Goal: Task Accomplishment & Management: Manage account settings

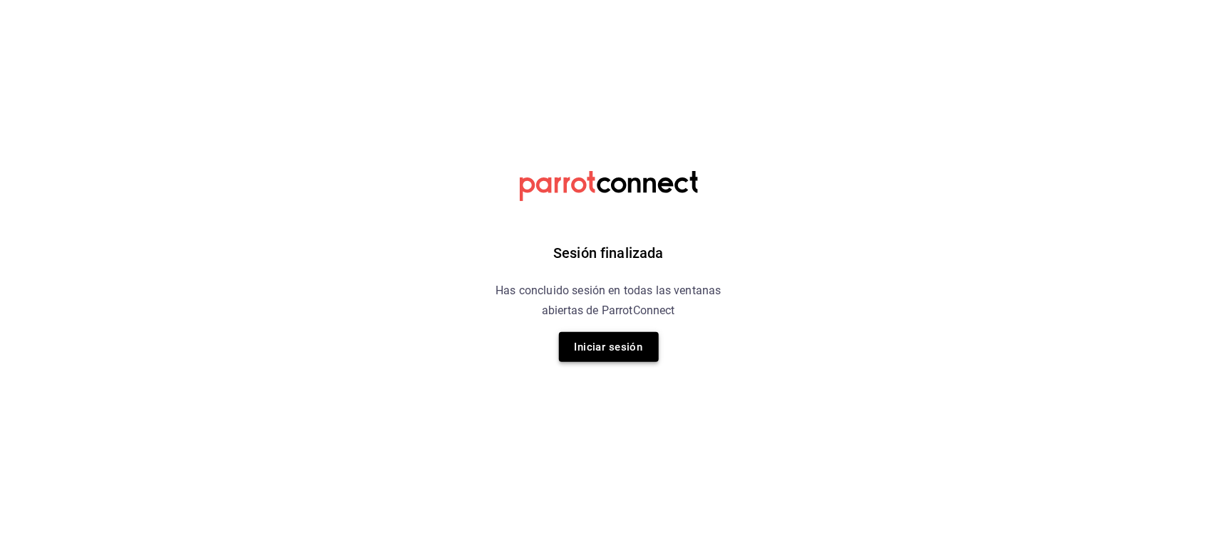
click at [617, 351] on button "Iniciar sesión" at bounding box center [609, 347] width 100 height 30
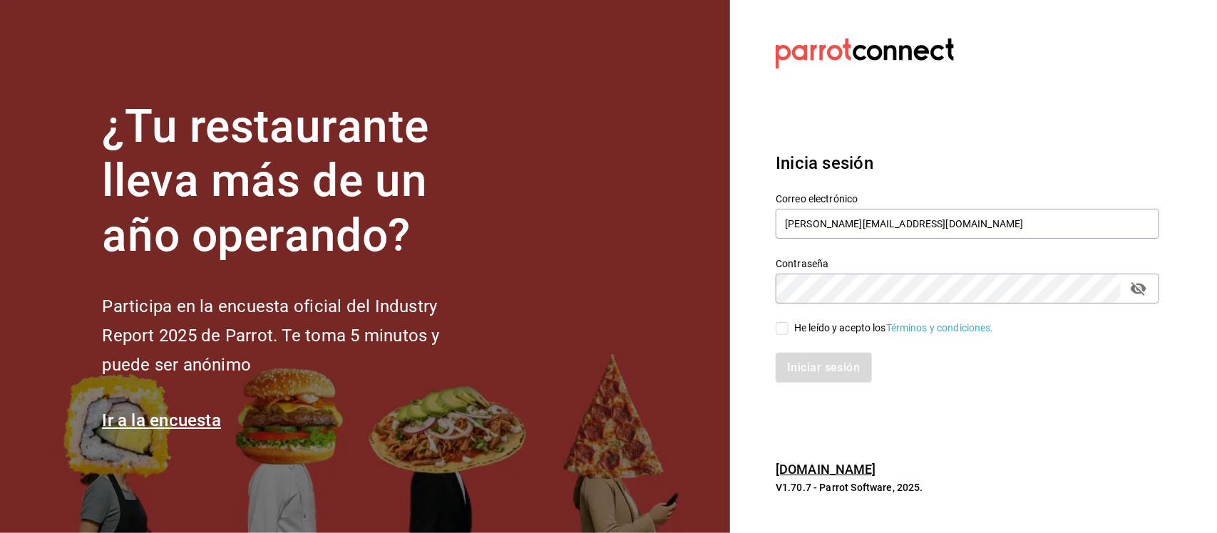
click at [782, 332] on input "He leído y acepto los Términos y condiciones." at bounding box center [782, 328] width 13 height 13
checkbox input "true"
click at [818, 376] on button "Iniciar sesión" at bounding box center [824, 368] width 97 height 30
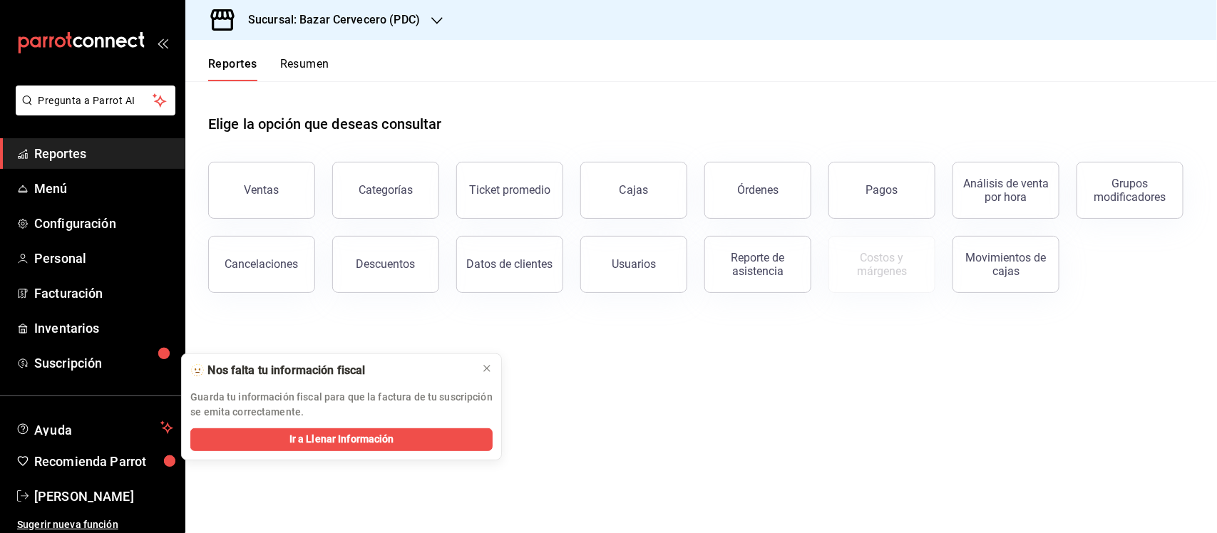
click at [379, 21] on h3 "Sucursal: Bazar Cervecero (PDC)" at bounding box center [328, 19] width 183 height 17
click at [333, 91] on div "Club de la Cerveza (PDC)" at bounding box center [292, 93] width 191 height 15
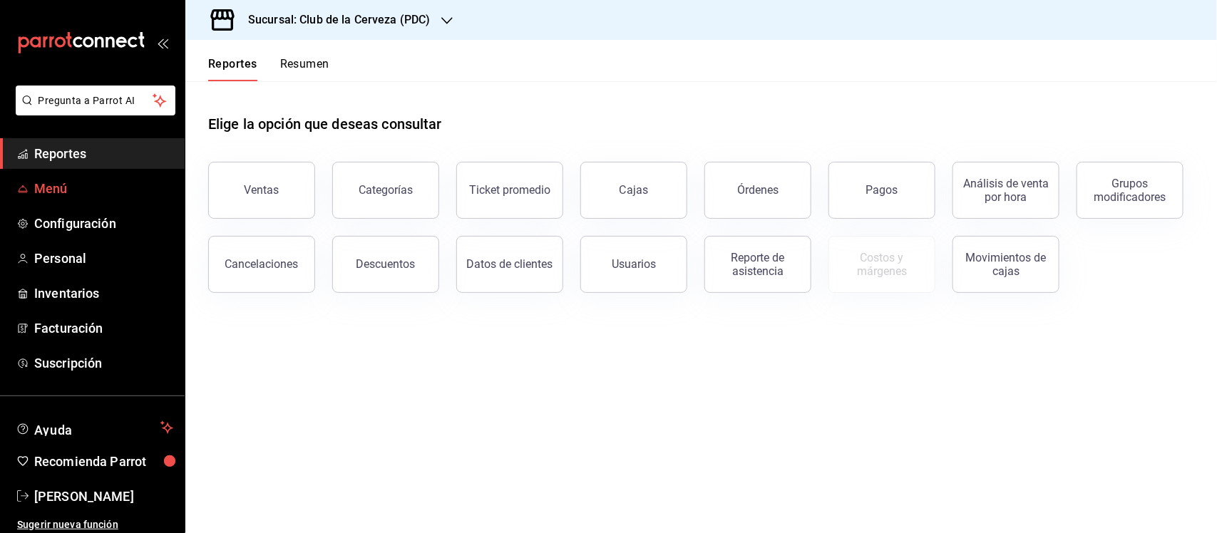
click at [101, 190] on span "Menú" at bounding box center [103, 188] width 139 height 19
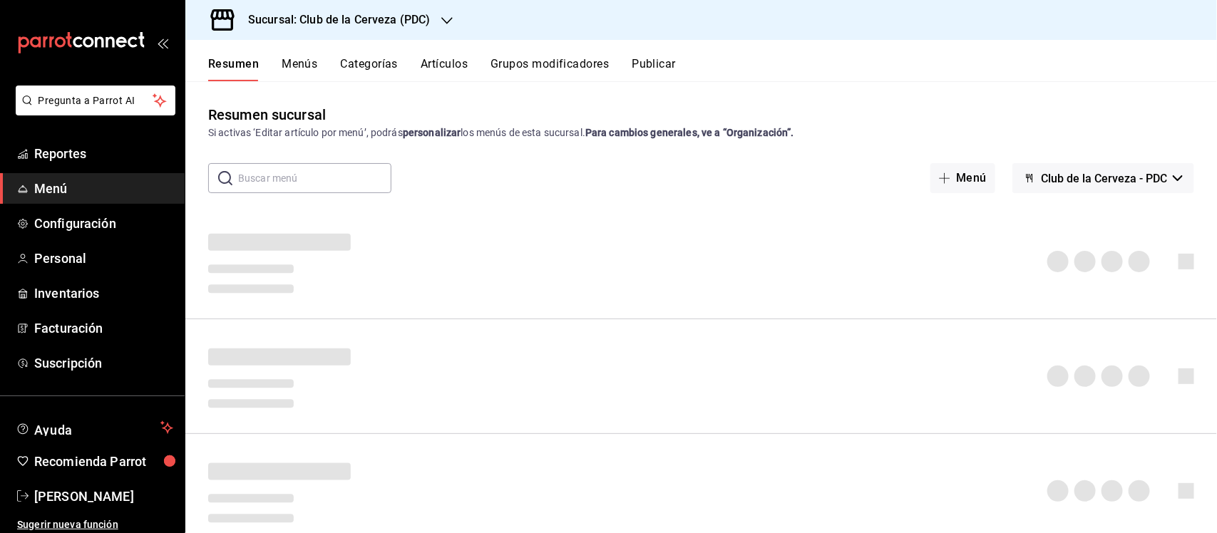
click at [450, 66] on button "Artículos" at bounding box center [444, 69] width 47 height 24
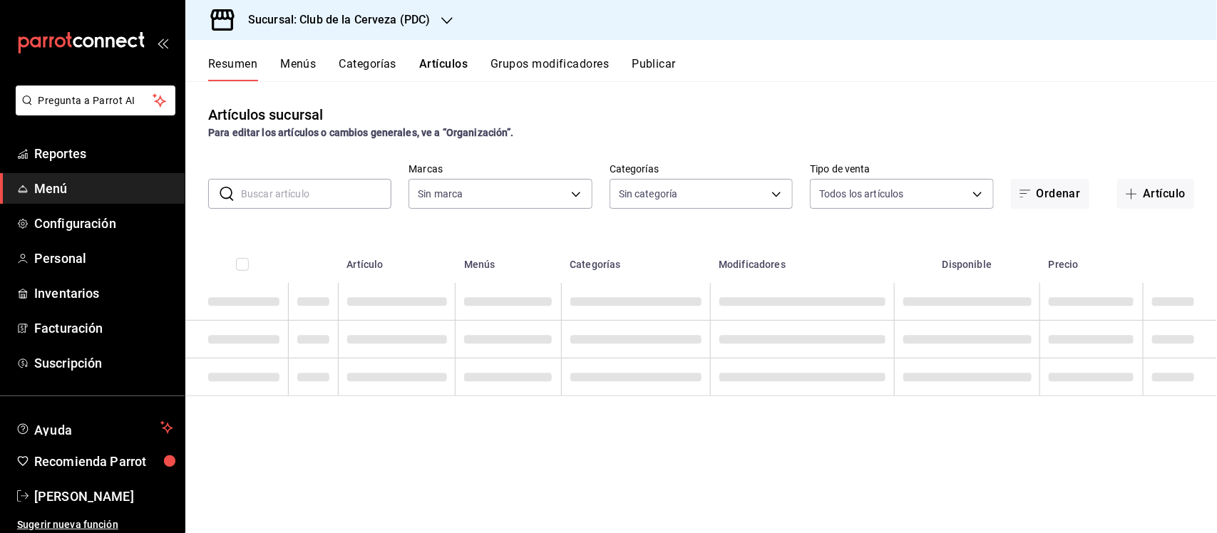
click at [319, 193] on input "text" at bounding box center [316, 194] width 150 height 29
type input "fbe637ac-66ad-4202-895b-0eb83fea6a9d"
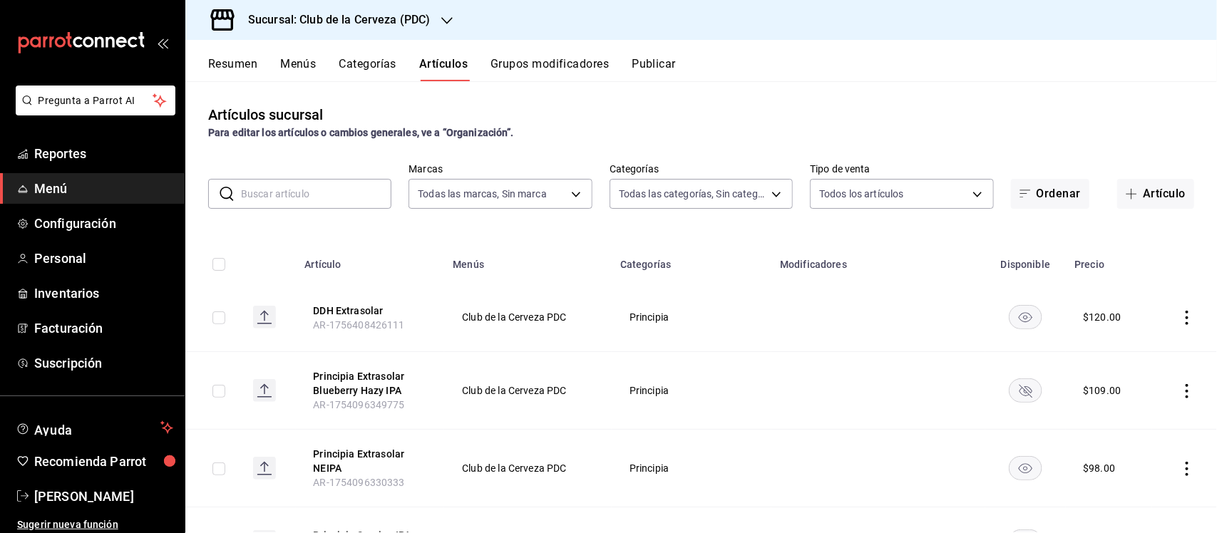
type input "55df0106-6b58-4009-a6ff-368341354358,45d8c1d5-9479-4238-aecb-adf5feb43ad5,65631…"
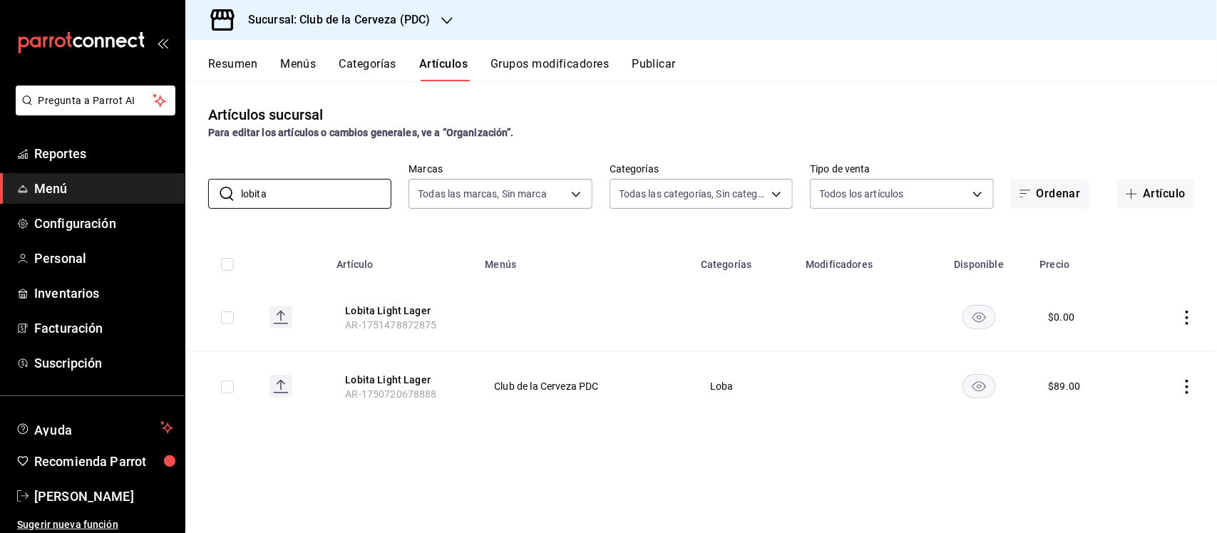
type input "lobita"
click at [1186, 316] on icon "actions" at bounding box center [1187, 318] width 14 height 14
click at [1156, 408] on span "Eliminar" at bounding box center [1145, 409] width 36 height 11
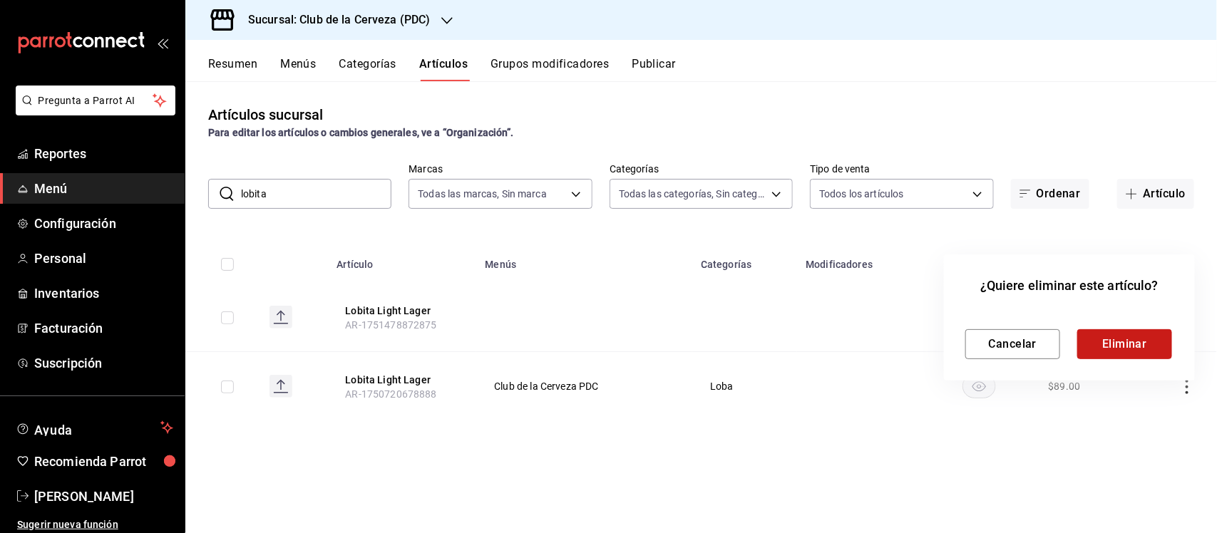
click at [1120, 334] on button "Eliminar" at bounding box center [1124, 344] width 95 height 30
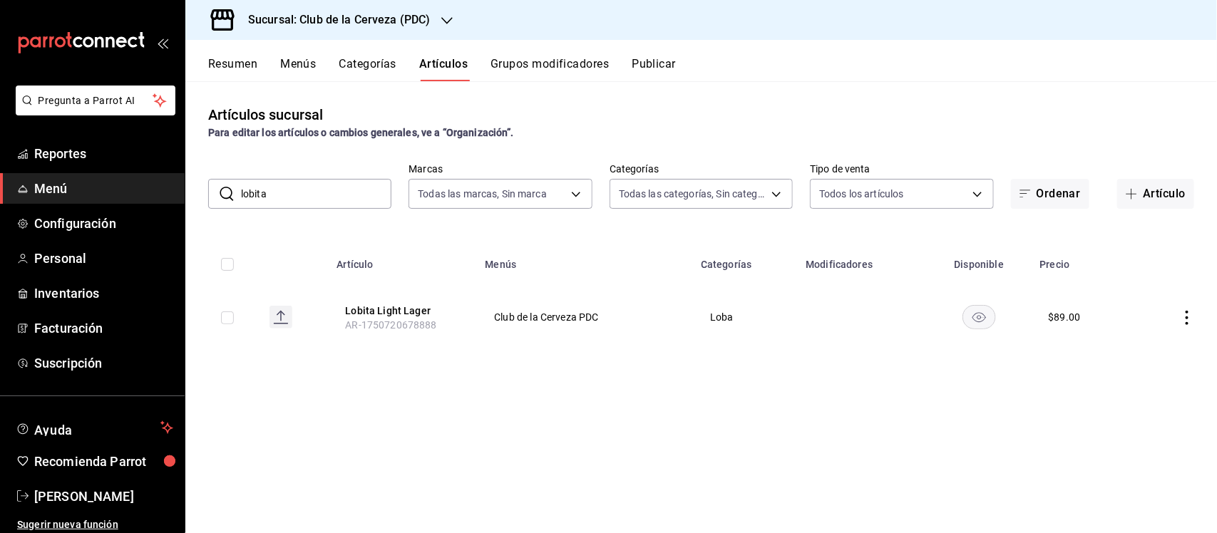
click at [361, 59] on button "Categorías" at bounding box center [368, 69] width 58 height 24
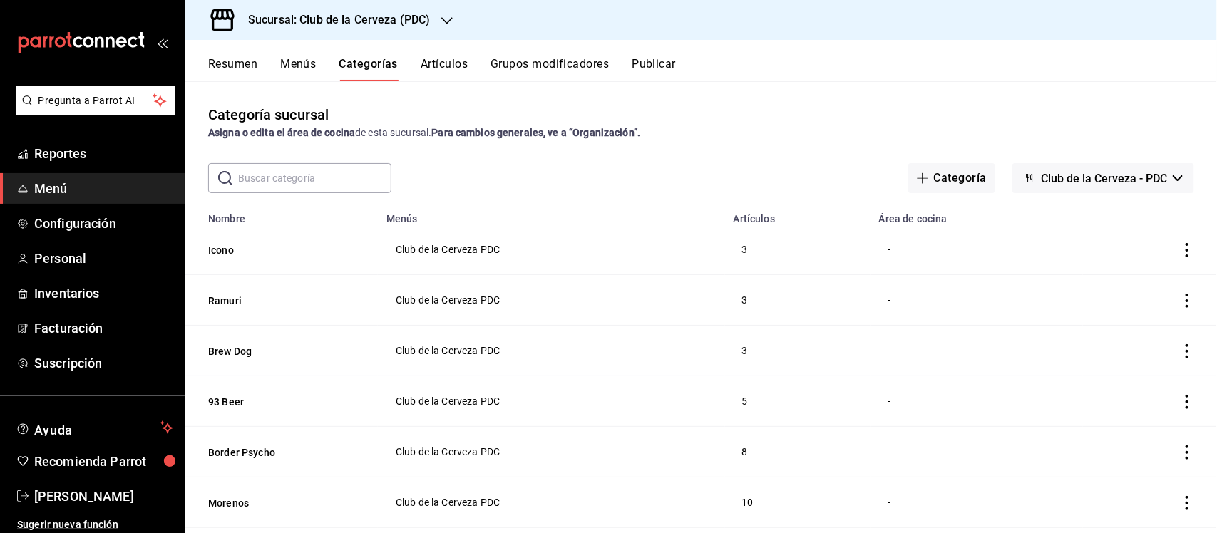
click at [344, 173] on input "text" at bounding box center [314, 178] width 153 height 29
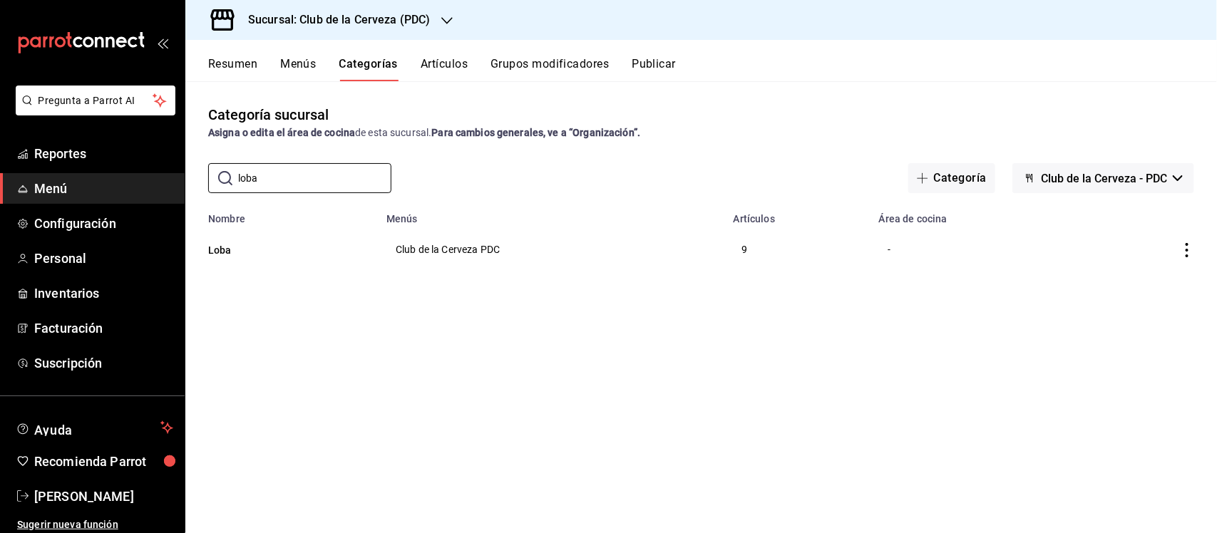
type input "loba"
click at [1194, 254] on icon "actions" at bounding box center [1187, 250] width 14 height 14
click at [437, 61] on button "Artículos" at bounding box center [444, 69] width 47 height 24
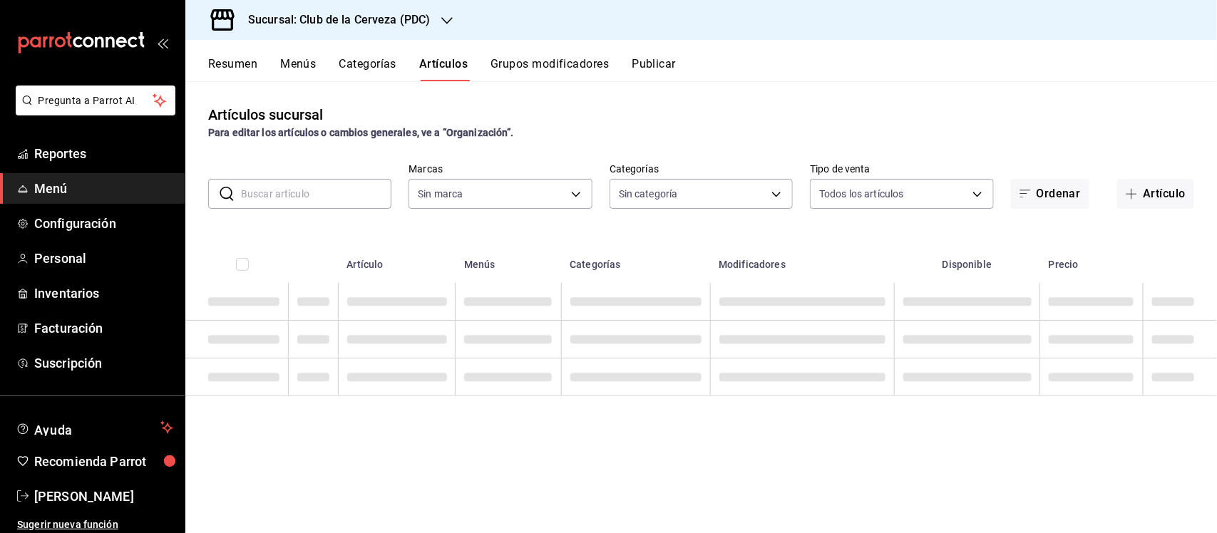
type input "fbe637ac-66ad-4202-895b-0eb83fea6a9d"
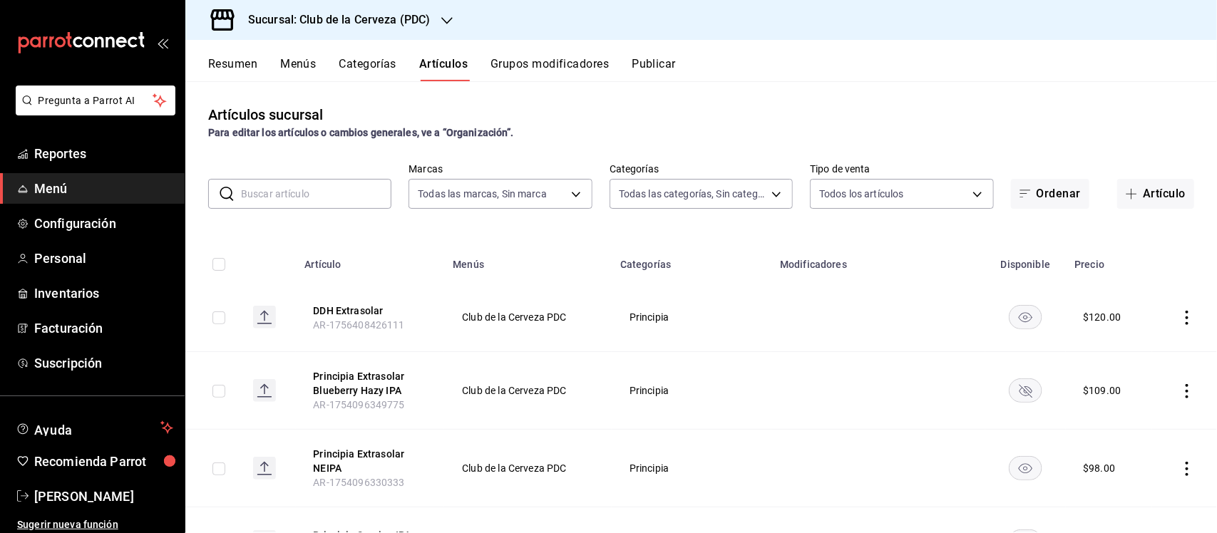
type input "55df0106-6b58-4009-a6ff-368341354358,45d8c1d5-9479-4238-aecb-adf5feb43ad5,65631…"
click at [662, 194] on body "Pregunta a Parrot AI Reportes Menú Configuración Personal Inventarios Facturaci…" at bounding box center [608, 266] width 1217 height 533
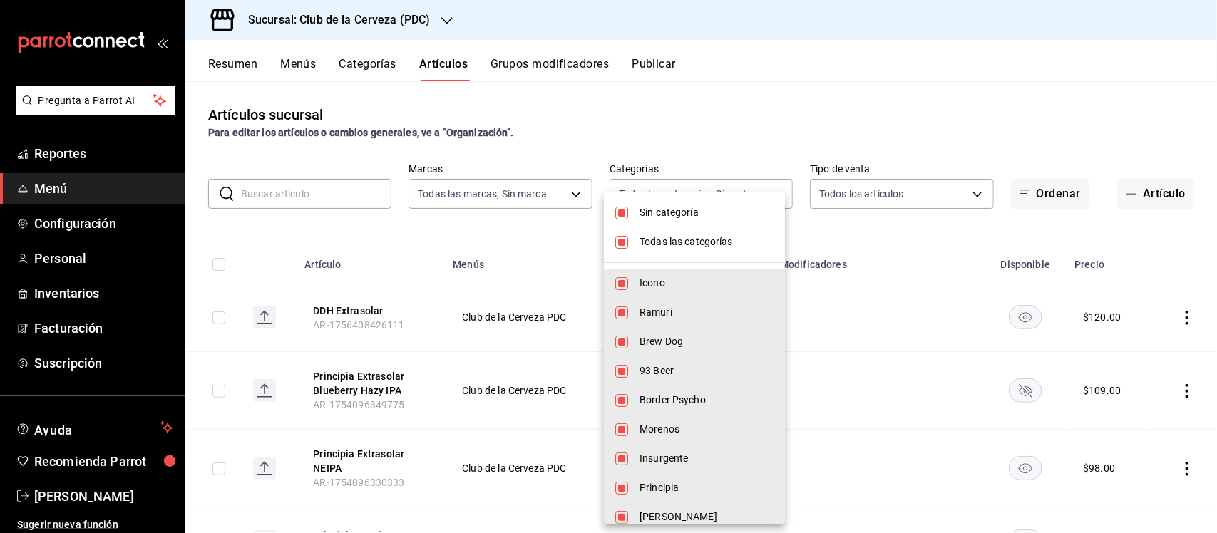
click at [624, 242] on input "checkbox" at bounding box center [621, 242] width 13 height 13
checkbox input "false"
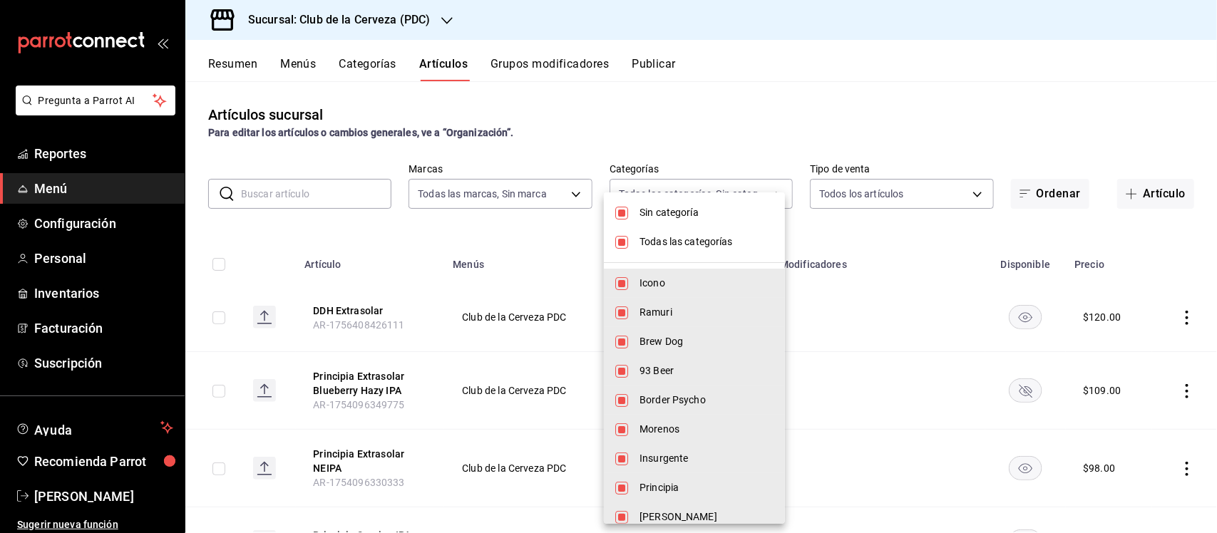
checkbox input "false"
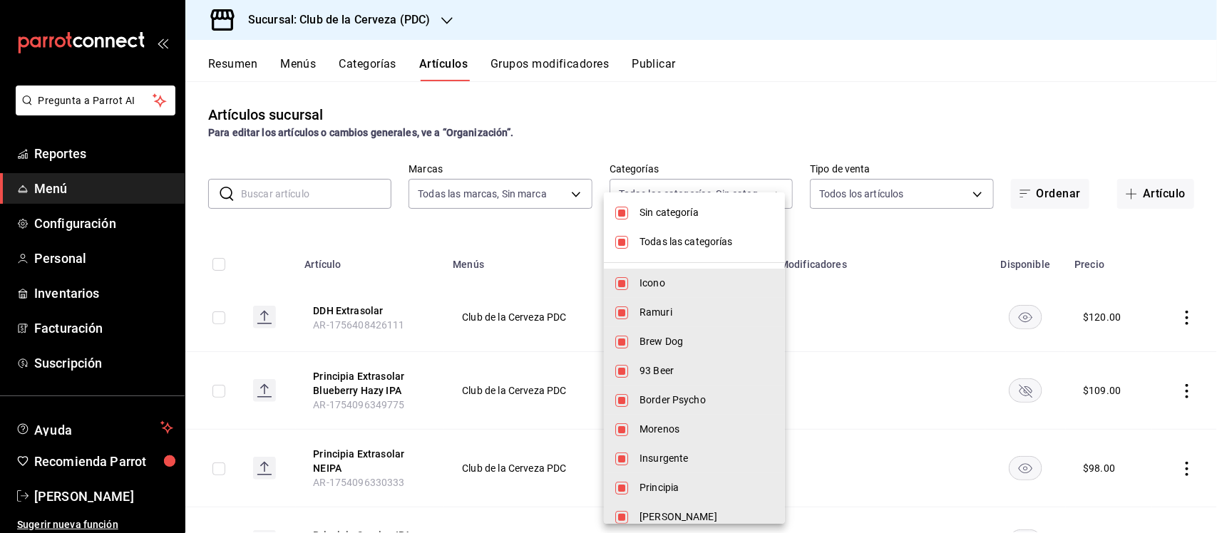
checkbox input "false"
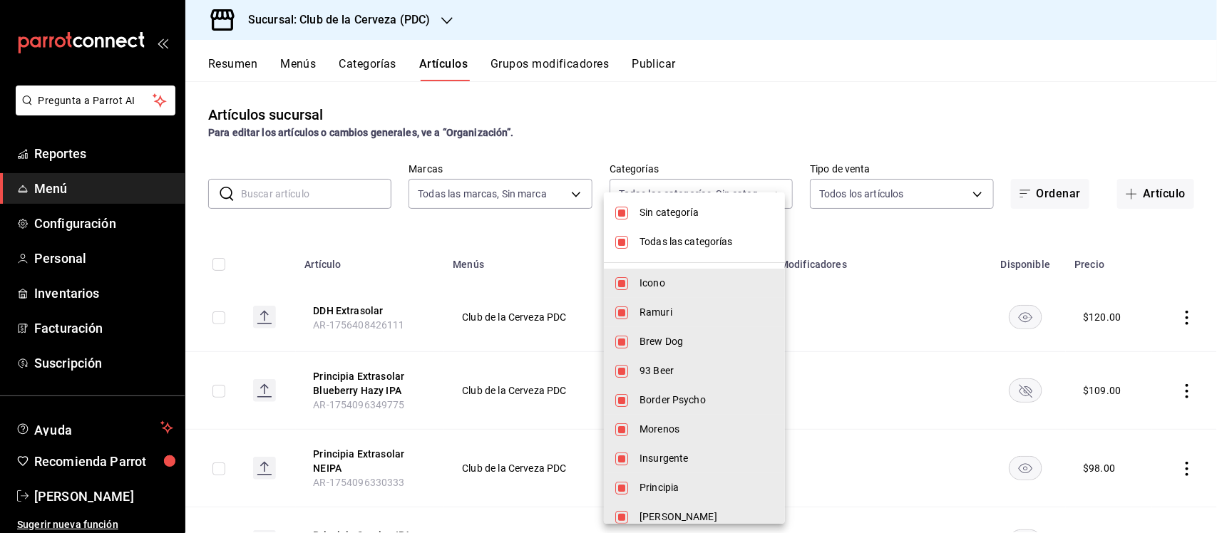
checkbox input "false"
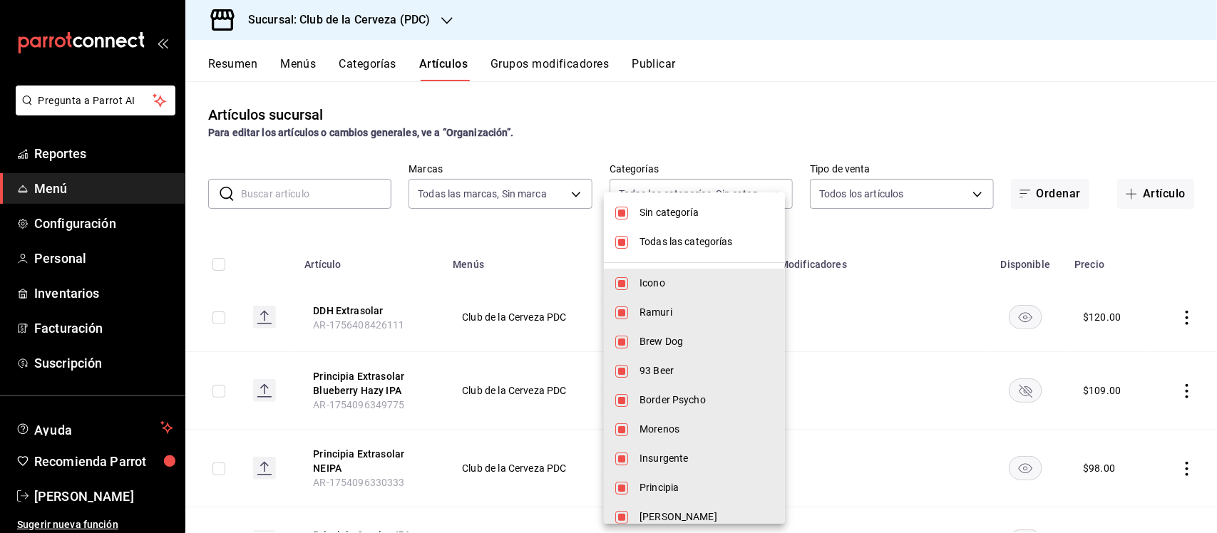
checkbox input "false"
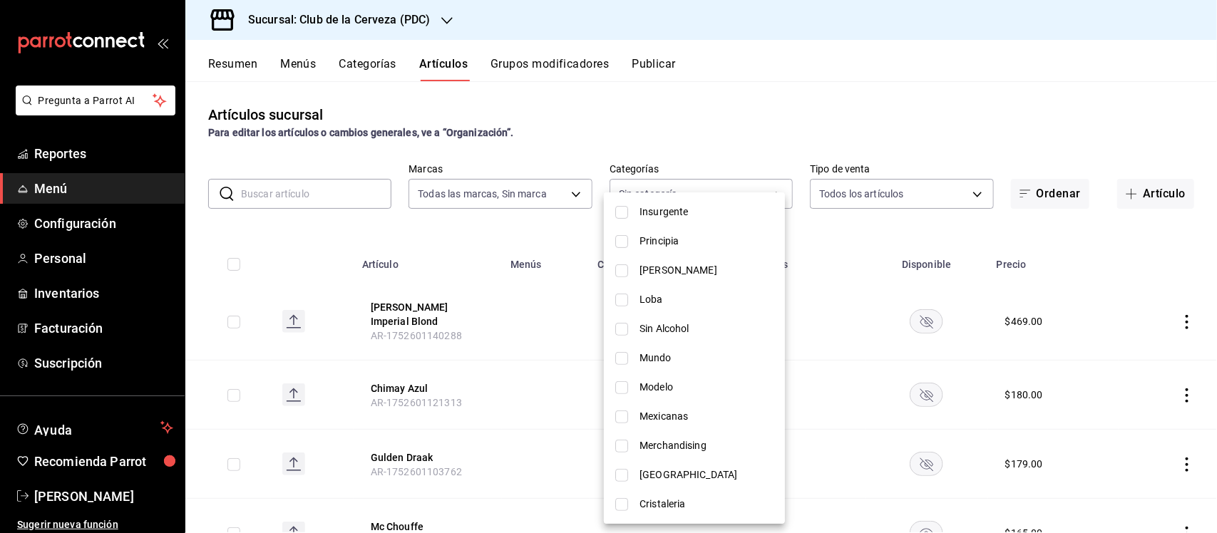
scroll to position [215, 0]
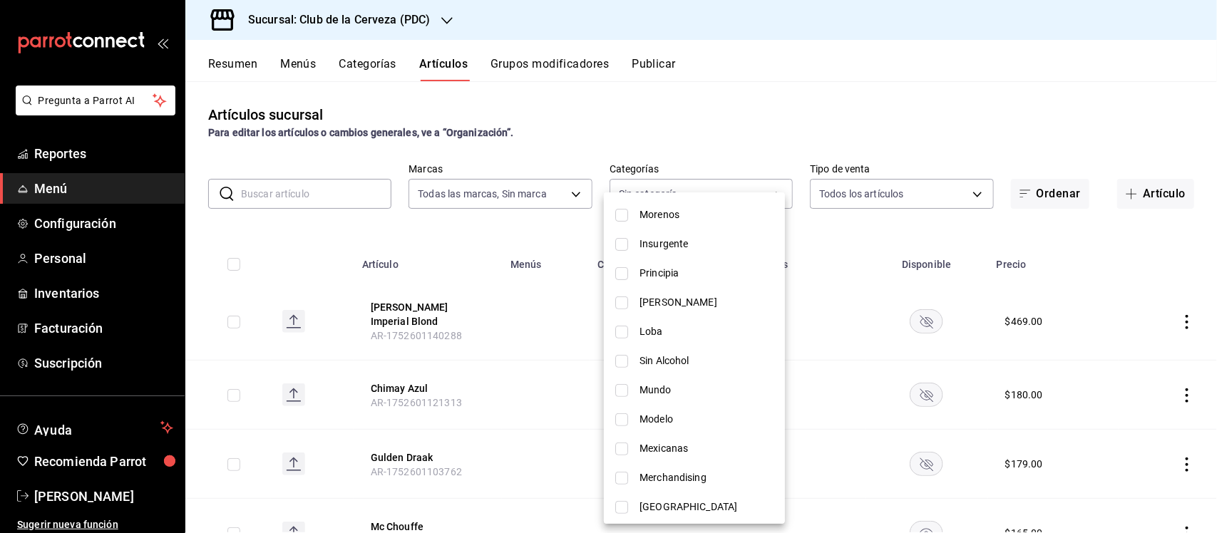
click at [660, 324] on span "Loba" at bounding box center [707, 331] width 134 height 15
type input "0e47a1c0-f1e0-41e3-a941-aeb753e69447"
checkbox input "true"
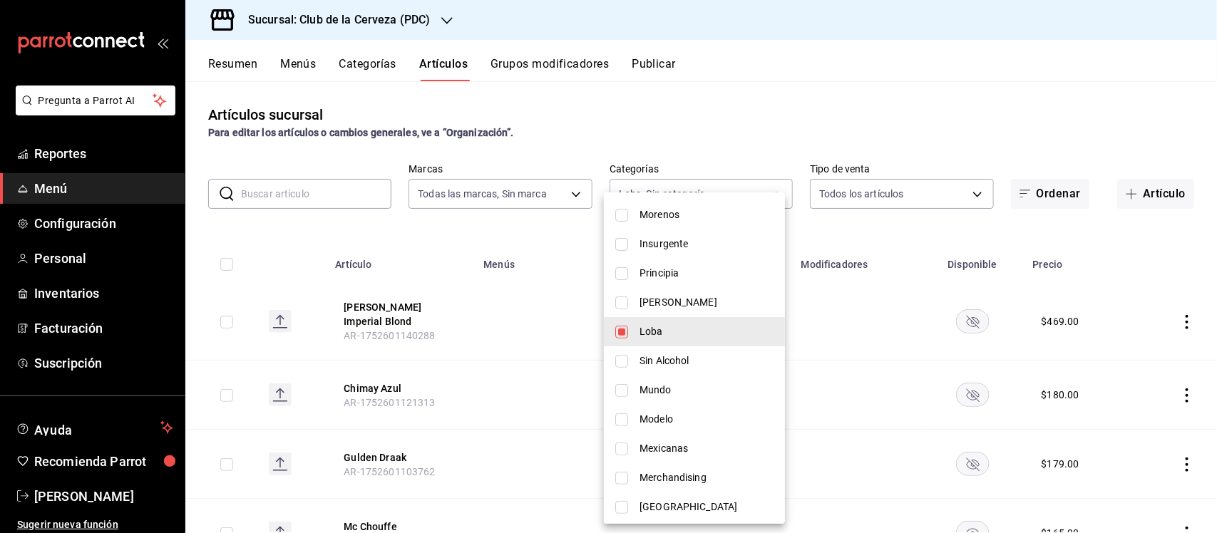
click at [521, 234] on div at bounding box center [608, 266] width 1217 height 533
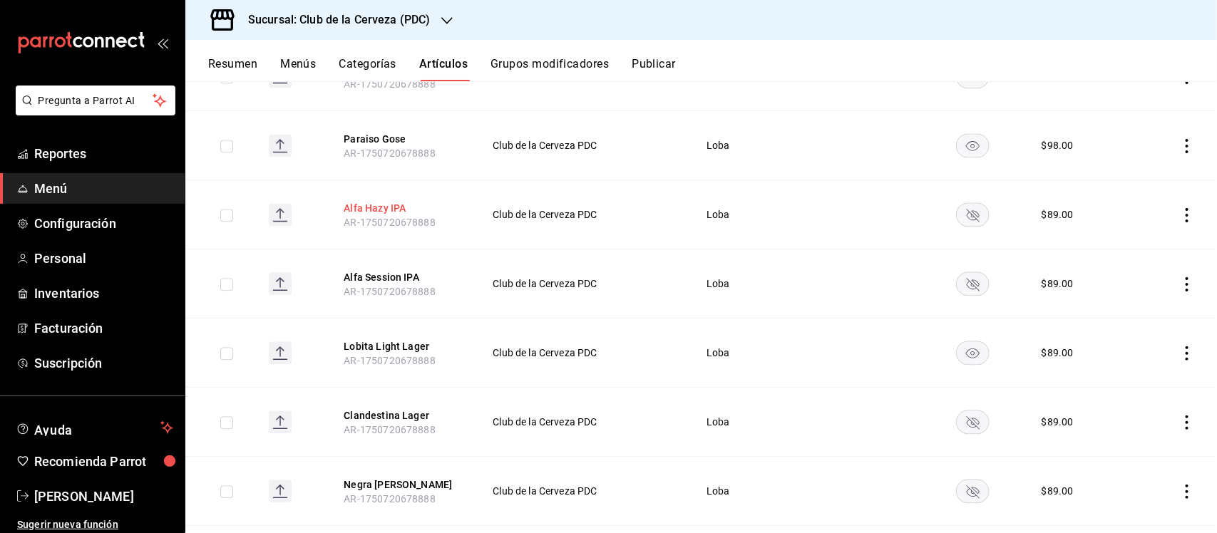
scroll to position [1463, 0]
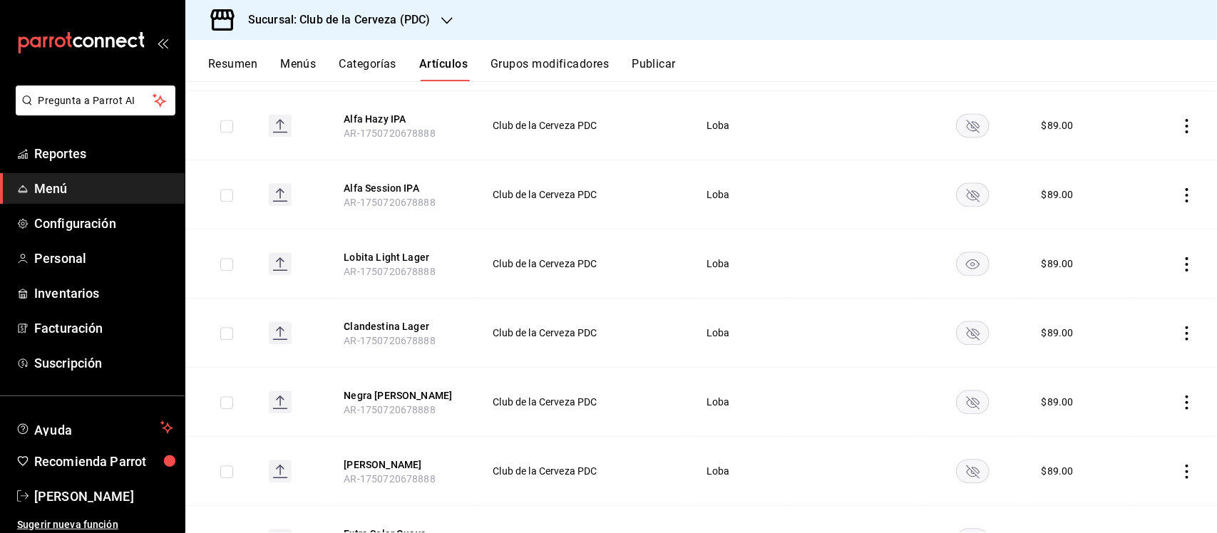
click at [963, 404] on rect "availability-product" at bounding box center [972, 403] width 33 height 24
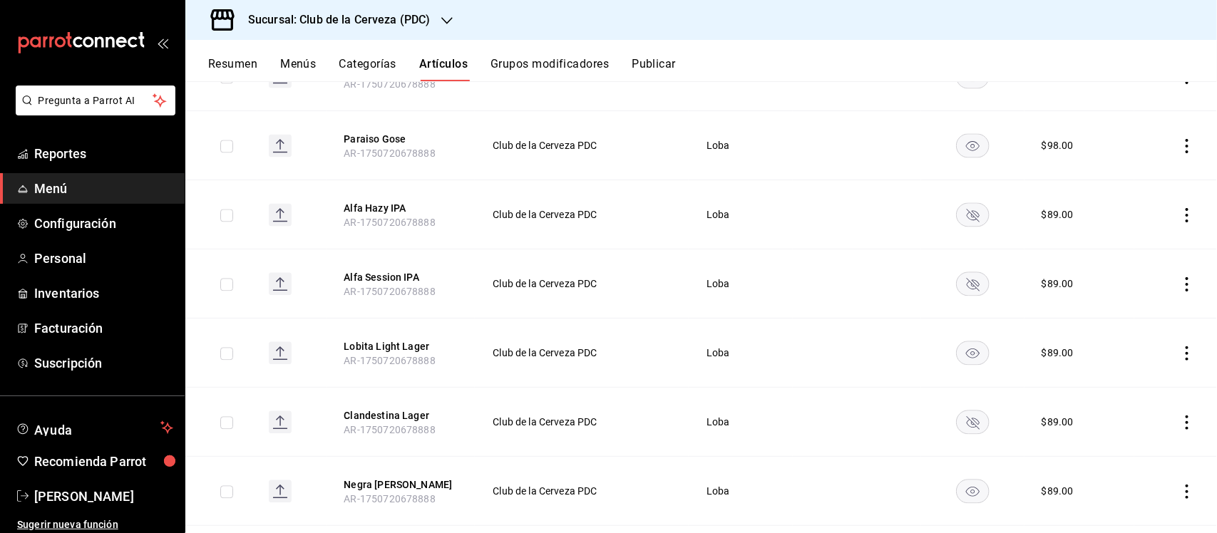
scroll to position [1106, 0]
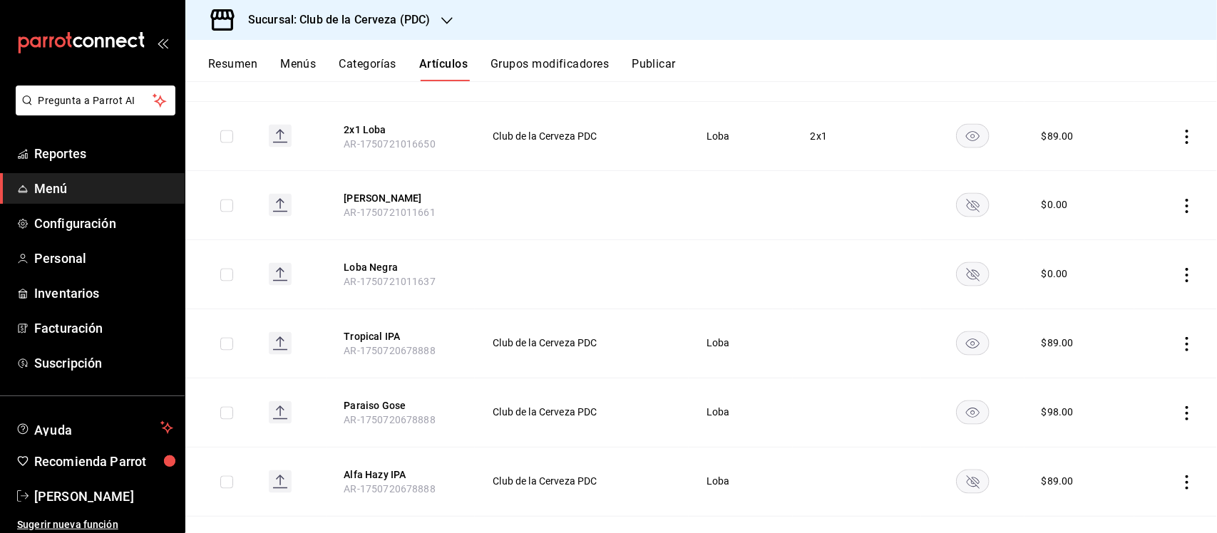
click at [1180, 348] on icon "actions" at bounding box center [1187, 344] width 14 height 14
click at [1135, 374] on span "Editar" at bounding box center [1131, 379] width 37 height 15
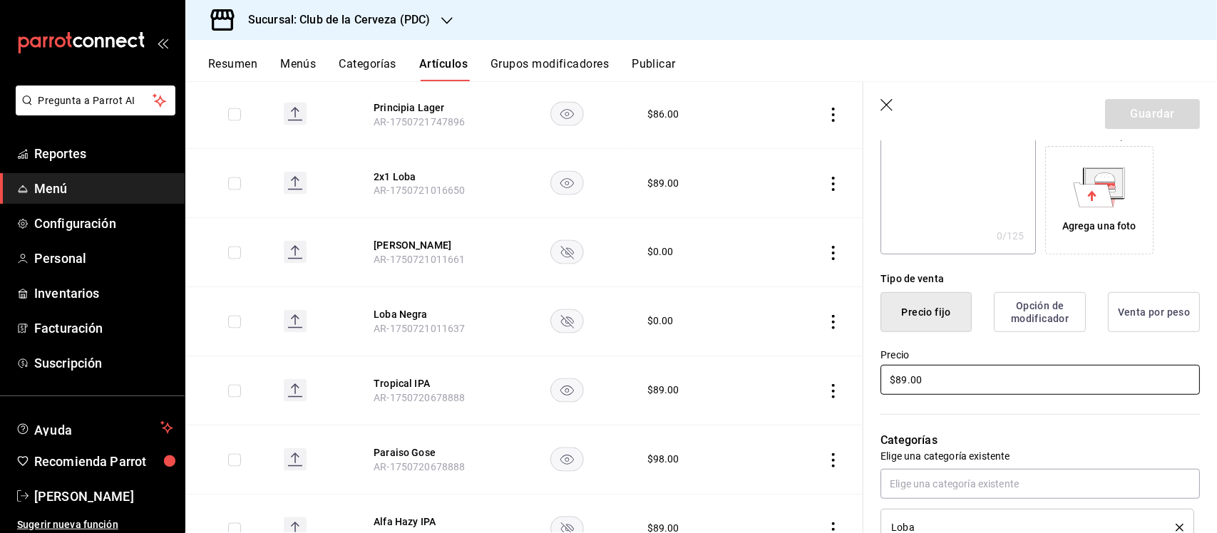
scroll to position [267, 0]
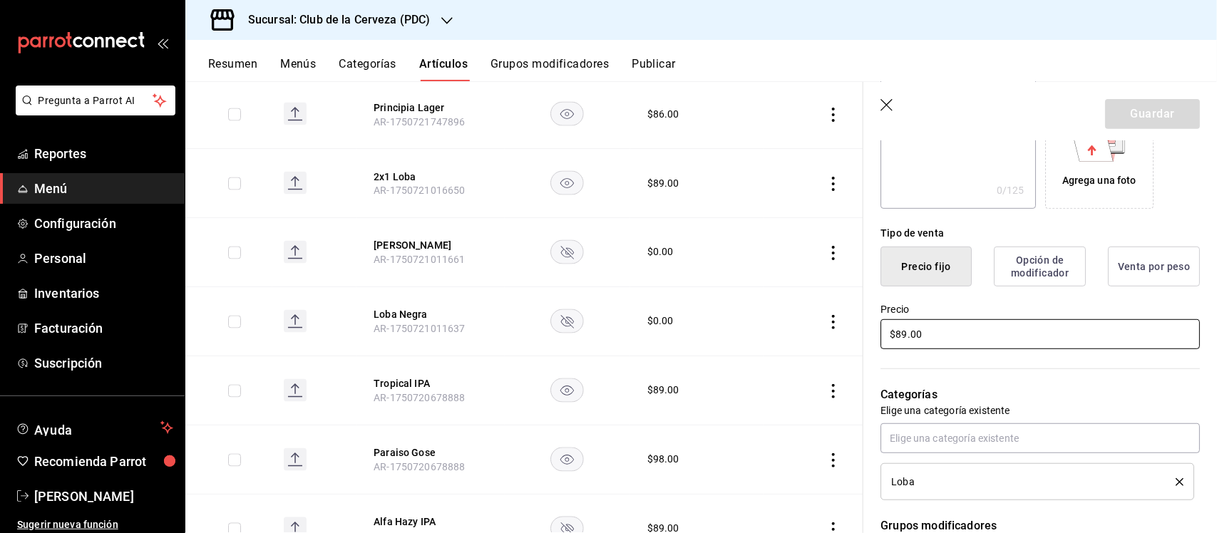
drag, startPoint x: 931, startPoint y: 337, endPoint x: 867, endPoint y: 353, distance: 66.2
click at [867, 353] on div "¿Cómo se va a llamar? Tropical IPA 12 /40 ¿Cómo se va a llamar? Ingresa una des…" at bounding box center [1032, 414] width 337 height 954
type input "$120.00"
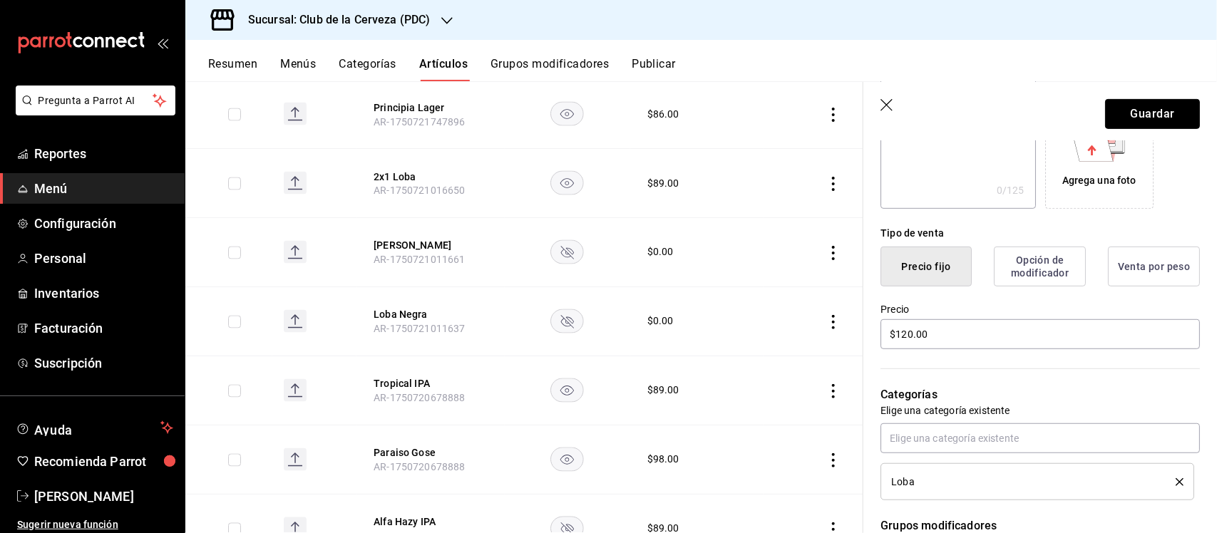
click at [1152, 105] on button "Guardar" at bounding box center [1152, 114] width 95 height 30
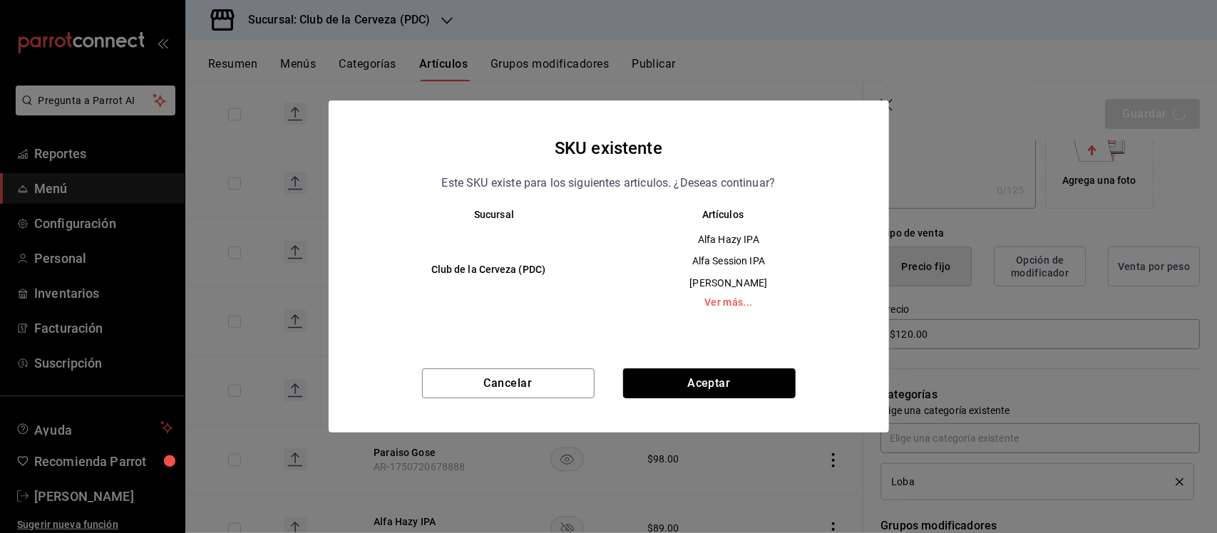
click at [720, 376] on button "Aceptar" at bounding box center [709, 384] width 173 height 30
